Goal: Transaction & Acquisition: Purchase product/service

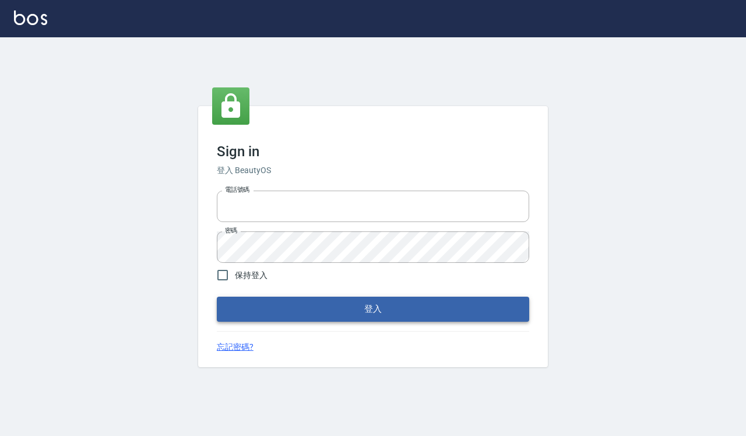
type input "0918733560"
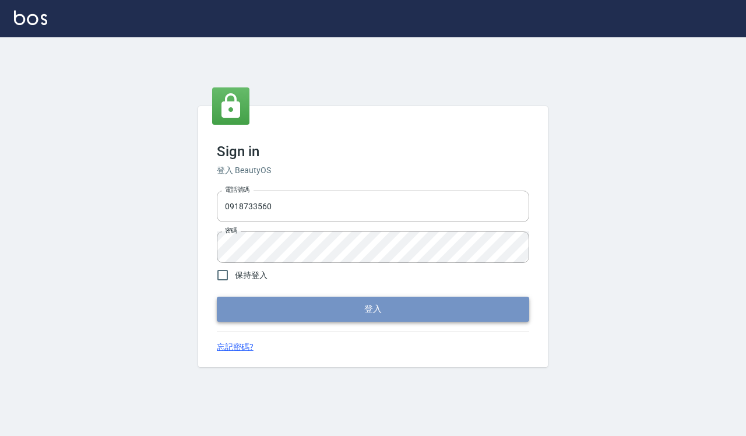
click at [319, 304] on button "登入" at bounding box center [373, 309] width 312 height 24
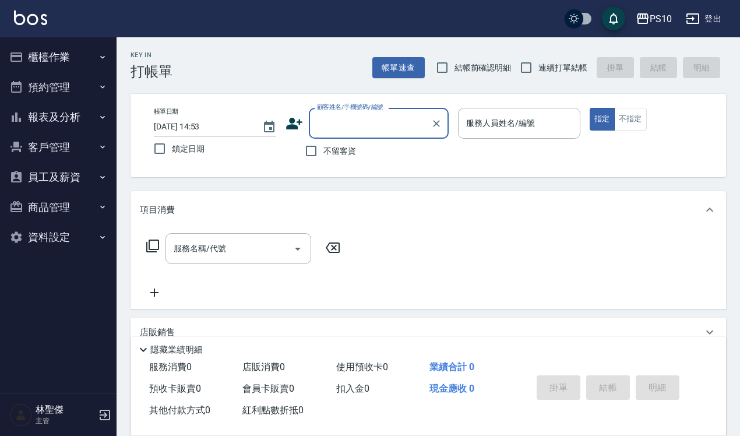
click at [473, 75] on label "結帳前確認明細" at bounding box center [471, 67] width 82 height 24
click at [455, 75] on input "結帳前確認明細" at bounding box center [442, 67] width 24 height 24
checkbox input "true"
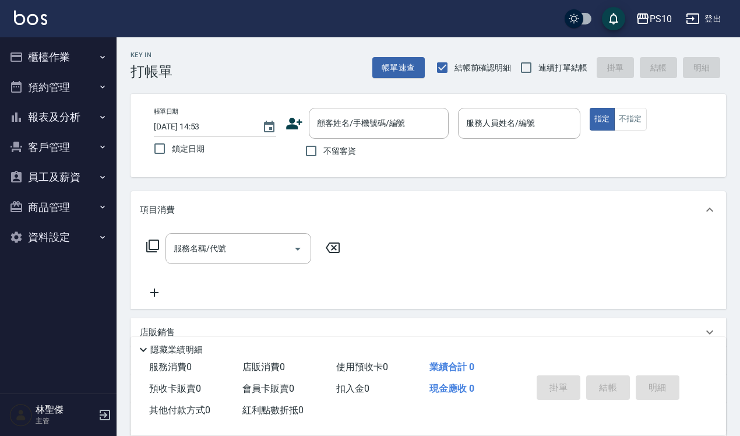
click at [564, 66] on span "連續打單結帳" at bounding box center [562, 68] width 49 height 12
click at [538, 66] on input "連續打單結帳" at bounding box center [526, 67] width 24 height 24
checkbox input "true"
click at [335, 146] on span "不留客資" at bounding box center [339, 151] width 33 height 12
click at [323, 146] on input "不留客資" at bounding box center [311, 151] width 24 height 24
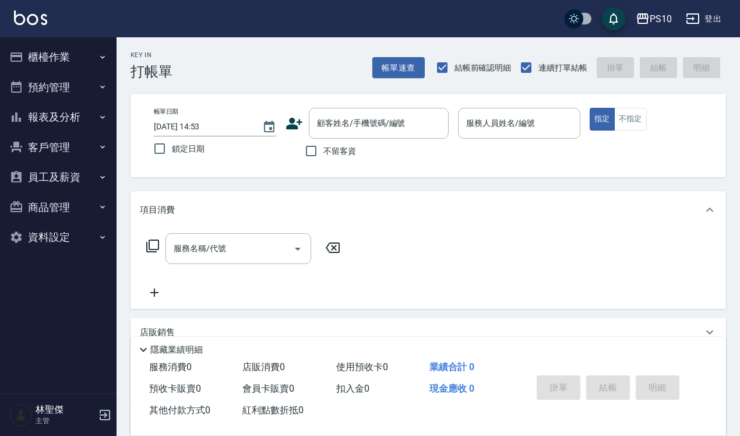
checkbox input "true"
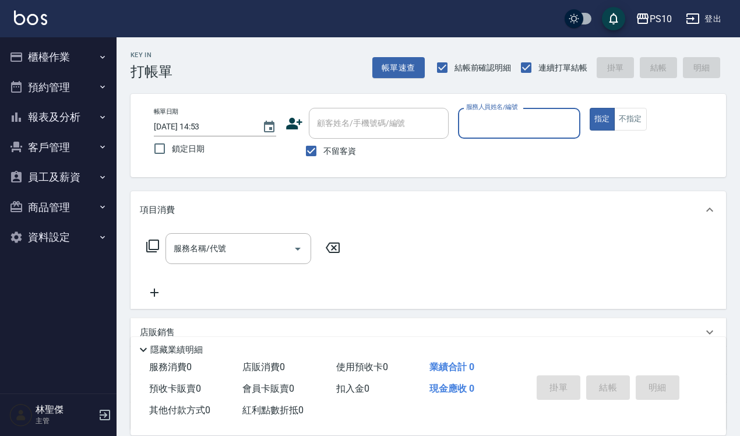
click at [488, 120] on input "服務人員姓名/編號" at bounding box center [519, 123] width 112 height 20
type input "Anne-12"
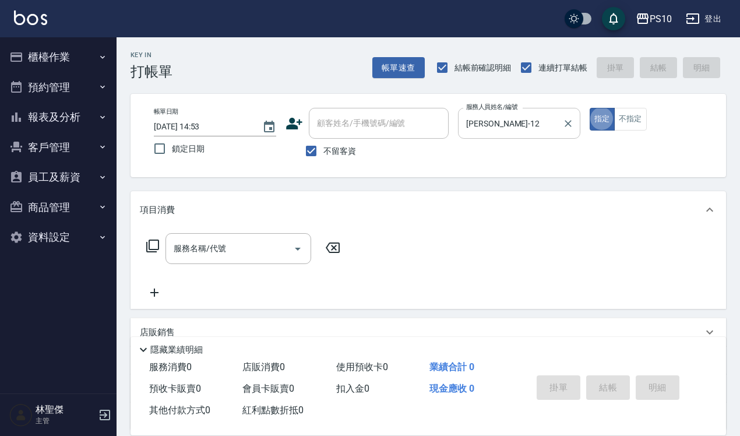
type button "true"
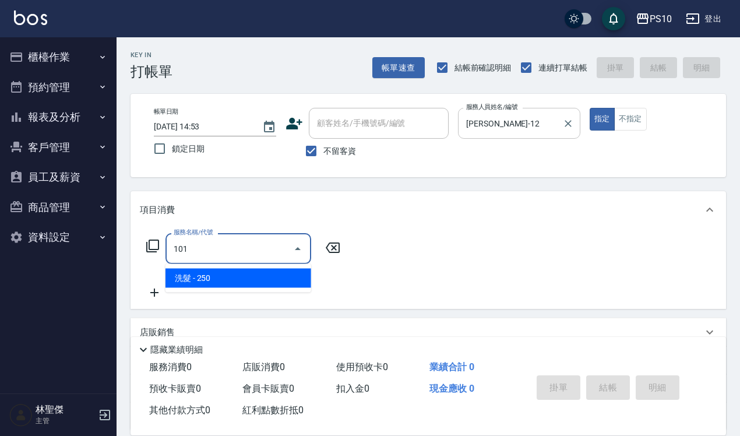
type input "洗髮(101)"
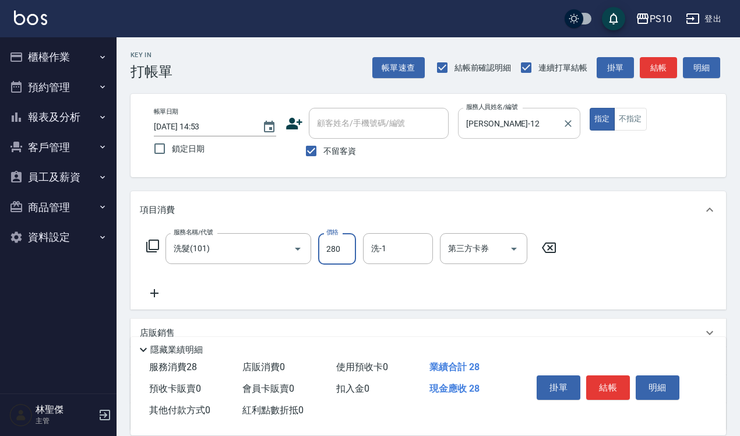
type input "280"
click at [615, 381] on button "結帳" at bounding box center [608, 387] width 44 height 24
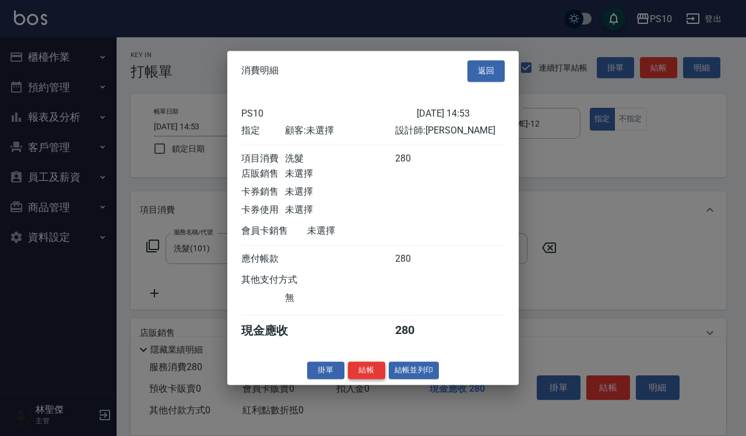
click at [361, 379] on button "結帳" at bounding box center [366, 370] width 37 height 18
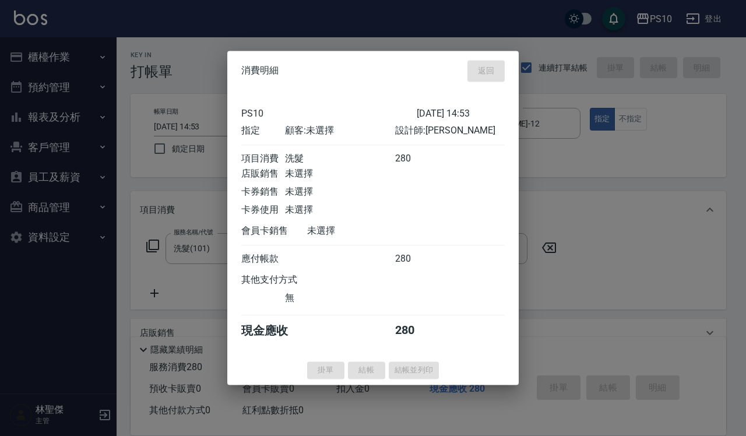
type input "2025/10/07 14:54"
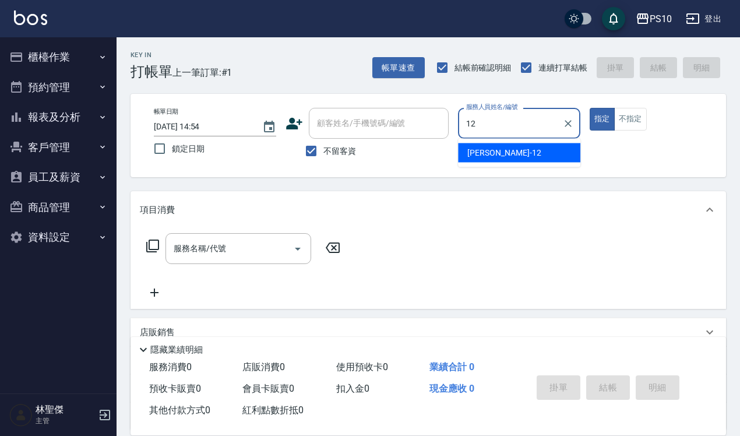
type input "Anne-12"
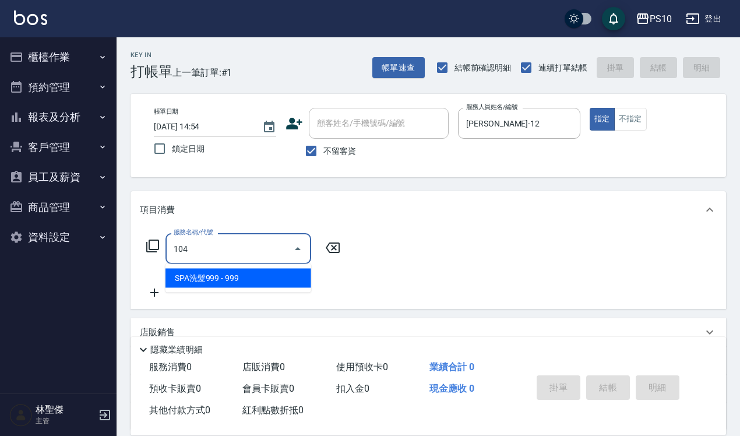
type input "104"
click at [337, 248] on icon at bounding box center [332, 248] width 29 height 14
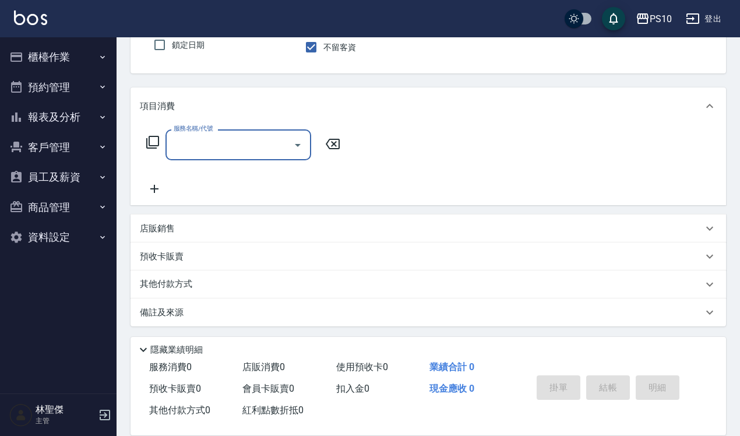
scroll to position [105, 0]
click at [201, 234] on div "店販銷售" at bounding box center [429, 227] width 596 height 28
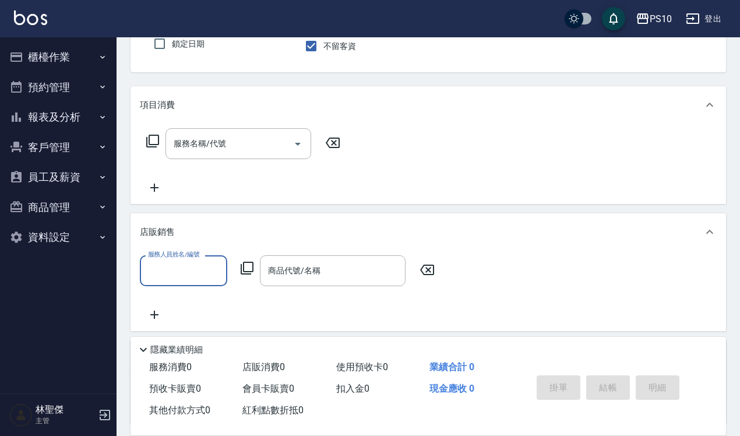
scroll to position [0, 0]
click at [205, 269] on input "服務人員姓名/編號" at bounding box center [183, 271] width 77 height 20
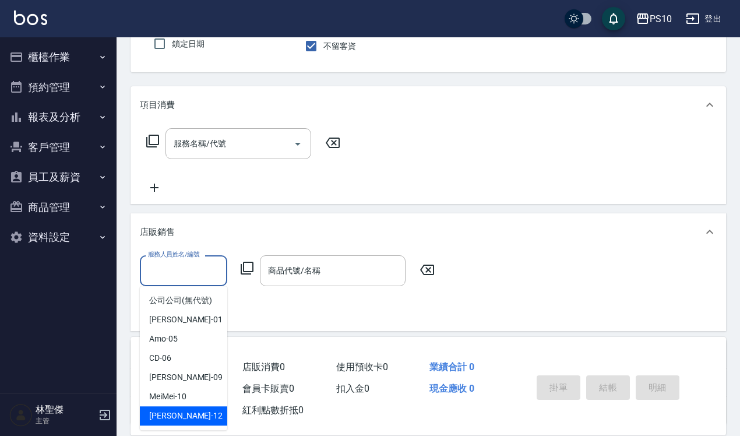
click at [189, 408] on div "Anne -12" at bounding box center [183, 415] width 87 height 19
type input "Anne-12"
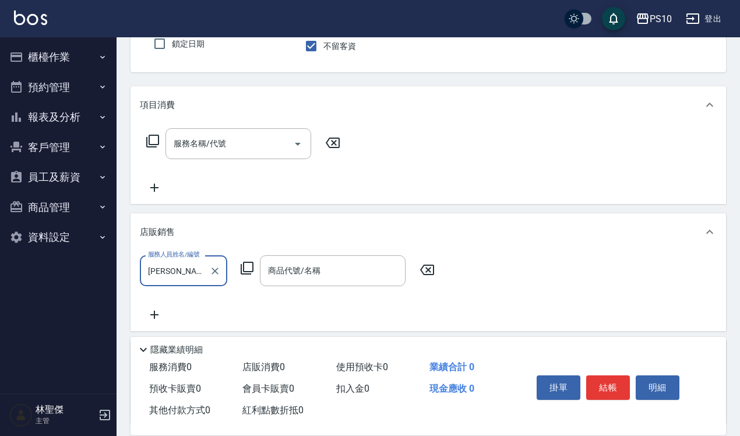
click at [242, 256] on div "服務人員姓名/編號 Anne-12 服務人員姓名/編號 商品代號/名稱 商品代號/名稱" at bounding box center [291, 270] width 302 height 31
click at [245, 269] on icon at bounding box center [247, 268] width 14 height 14
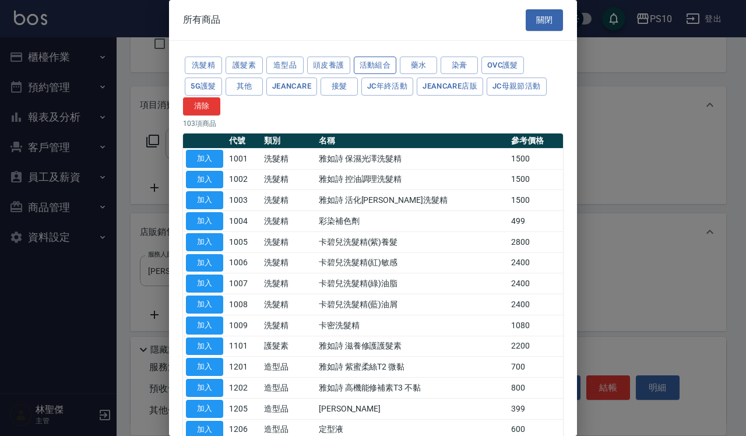
click at [382, 62] on button "活動組合" at bounding box center [375, 66] width 43 height 18
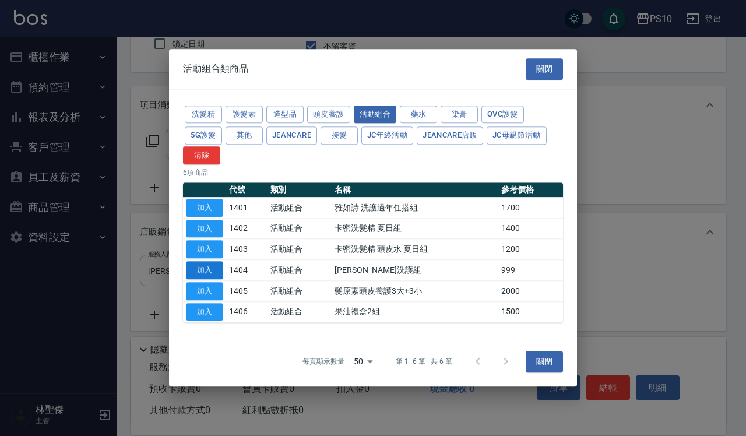
click at [219, 267] on button "加入" at bounding box center [204, 270] width 37 height 18
type input "歐娜洗護組"
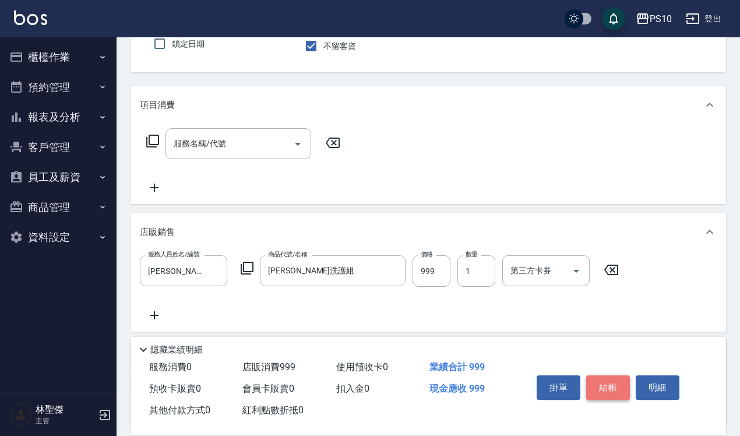
click at [598, 382] on button "結帳" at bounding box center [608, 387] width 44 height 24
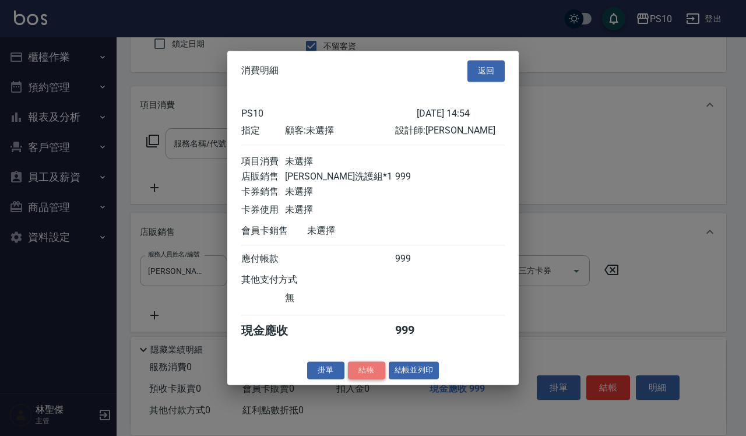
click at [362, 379] on button "結帳" at bounding box center [366, 370] width 37 height 18
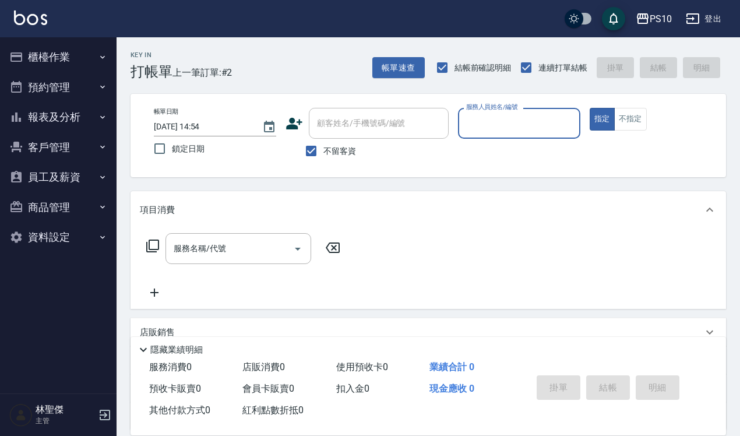
click at [520, 118] on input "服務人員姓名/編號" at bounding box center [519, 123] width 112 height 20
type input "MeiMei-10"
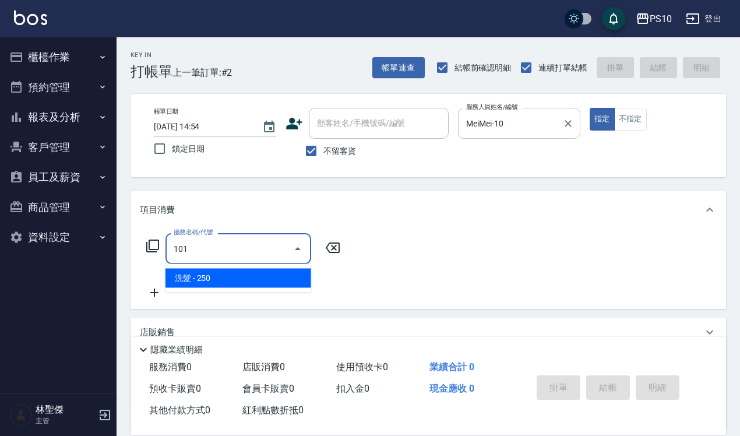
type input "洗髮(101)"
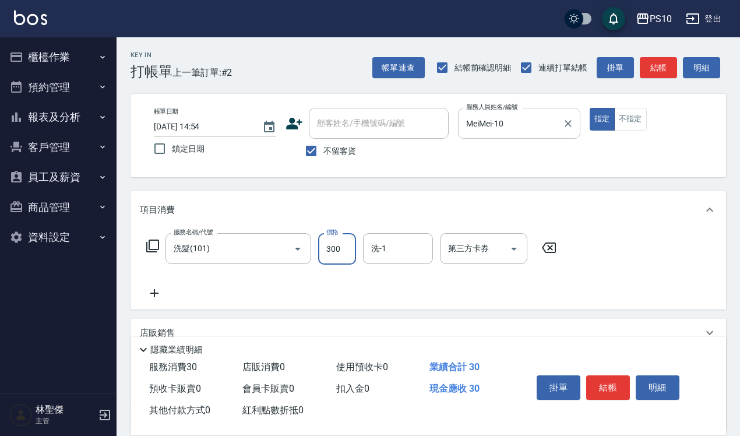
type input "300"
click at [599, 388] on button "結帳" at bounding box center [608, 387] width 44 height 24
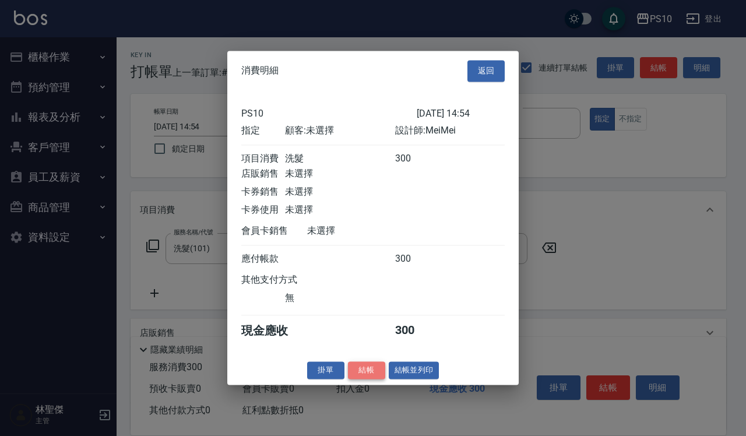
click at [379, 379] on button "結帳" at bounding box center [366, 370] width 37 height 18
